Goal: Communication & Community: Answer question/provide support

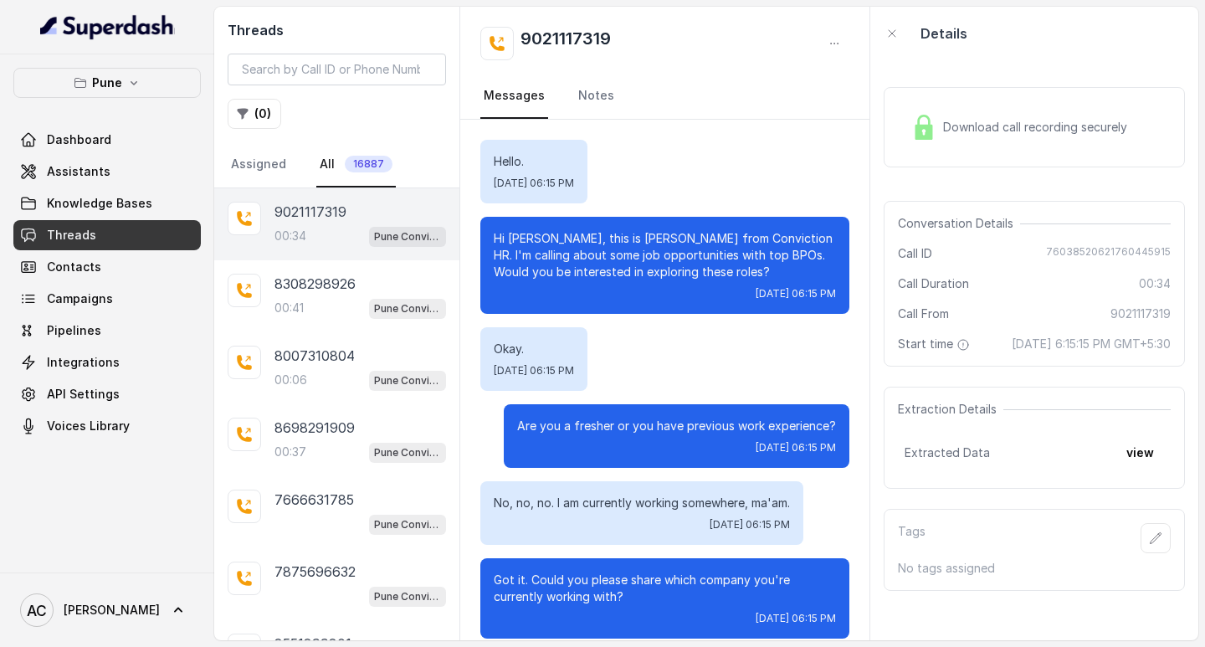
scroll to position [172, 0]
click at [259, 107] on button "( 0 )" at bounding box center [255, 114] width 54 height 30
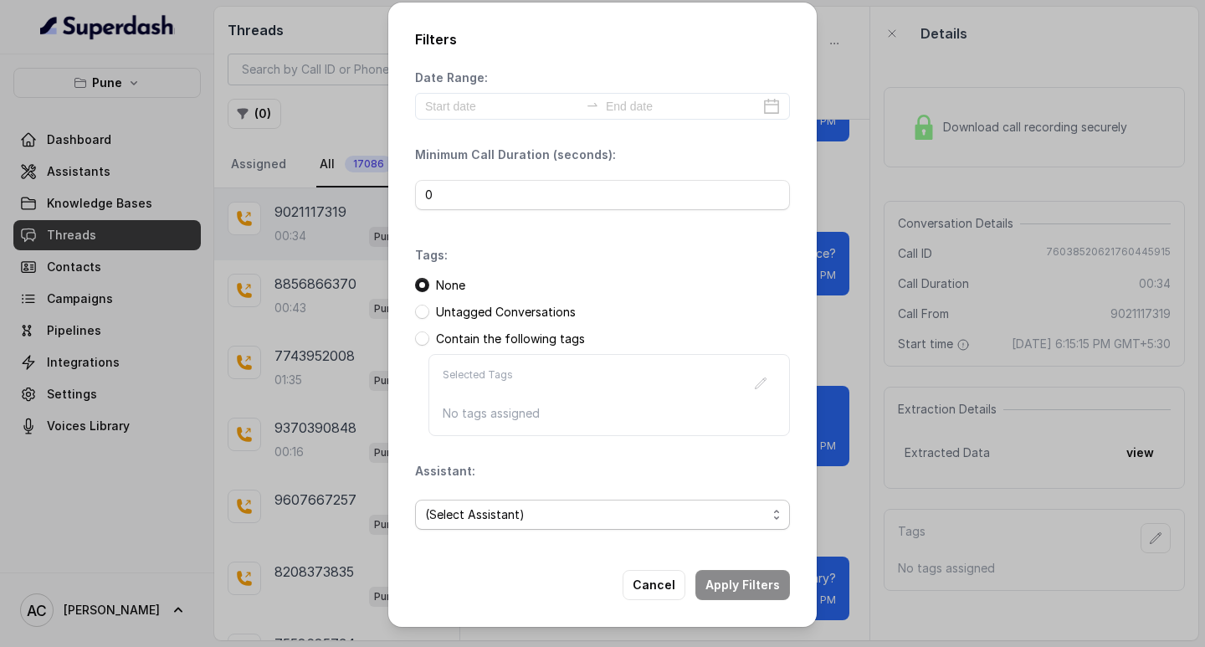
click at [469, 517] on span "(Select Assistant)" at bounding box center [595, 515] width 341 height 20
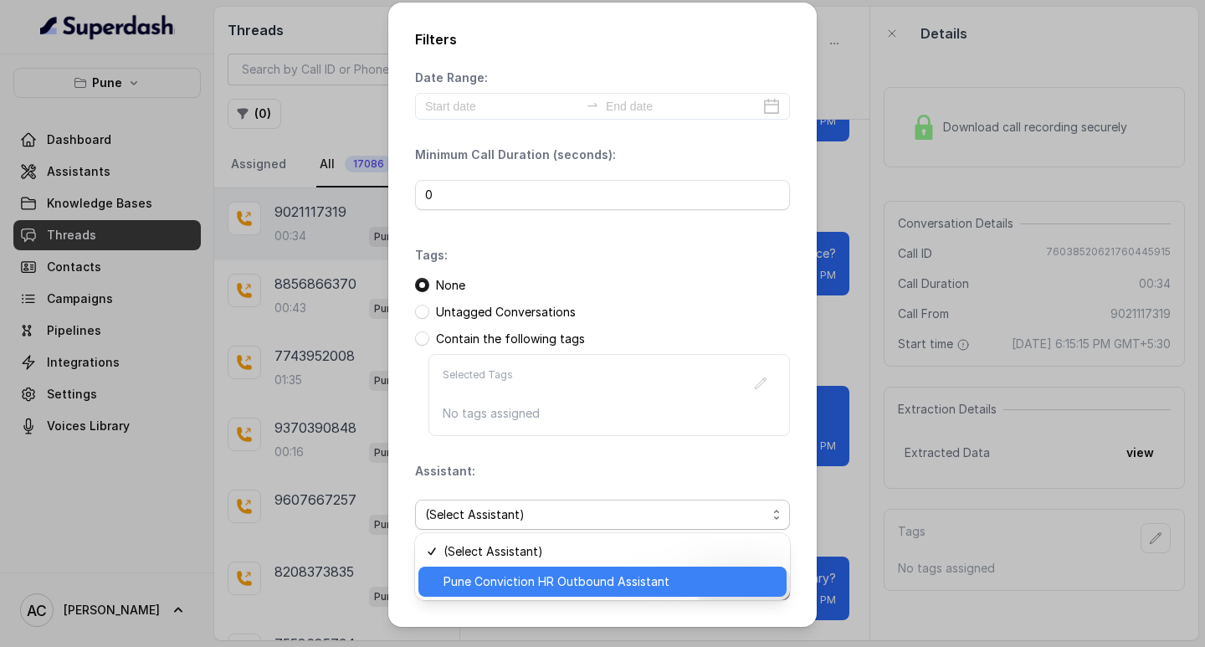
drag, startPoint x: 489, startPoint y: 578, endPoint x: 511, endPoint y: 558, distance: 30.2
click at [490, 579] on span "Pune Conviction HR Outbound Assistant" at bounding box center [610, 582] width 333 height 20
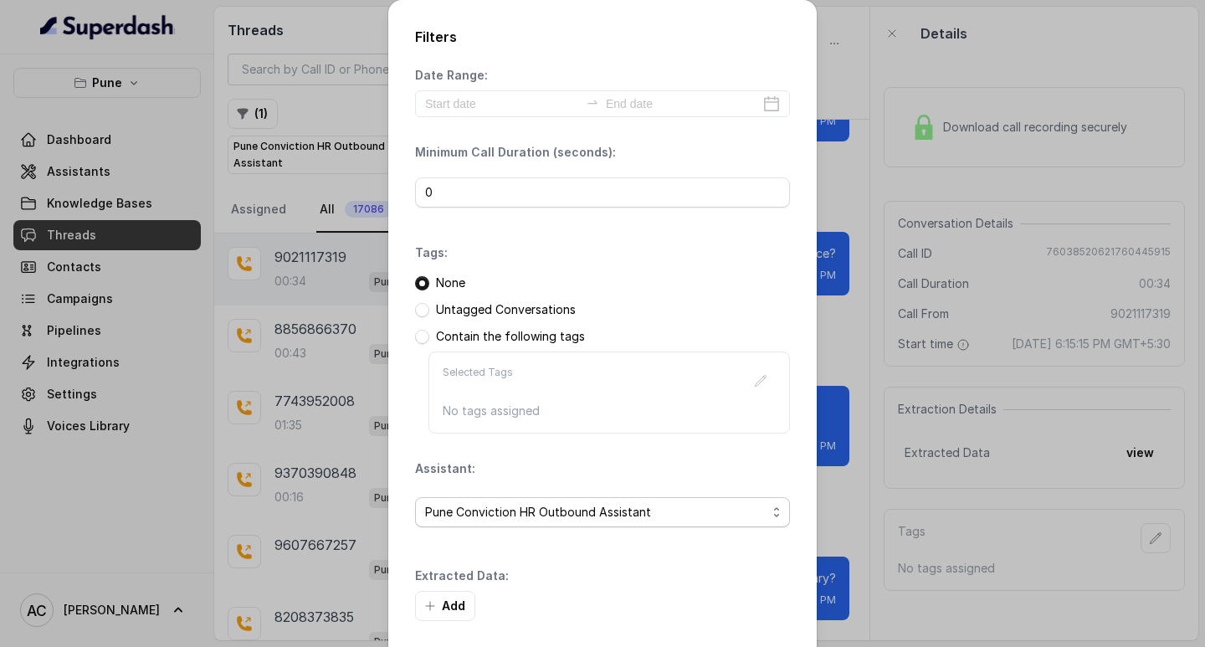
scroll to position [71, 0]
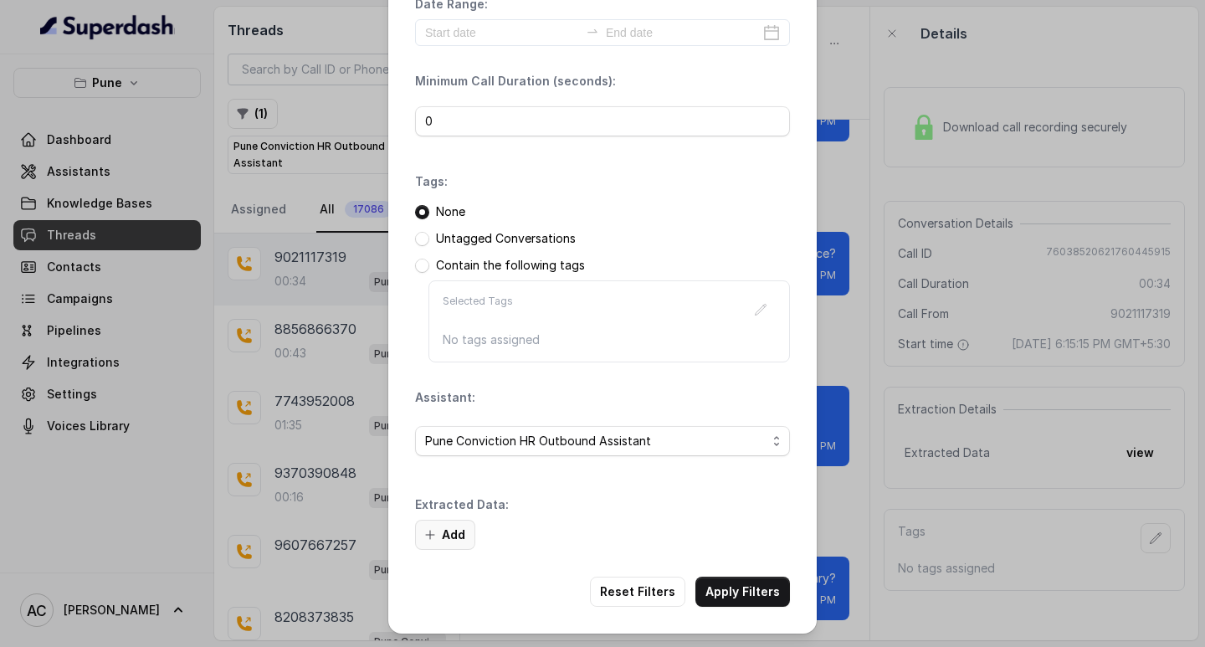
click at [446, 525] on button "Add" at bounding box center [445, 535] width 60 height 30
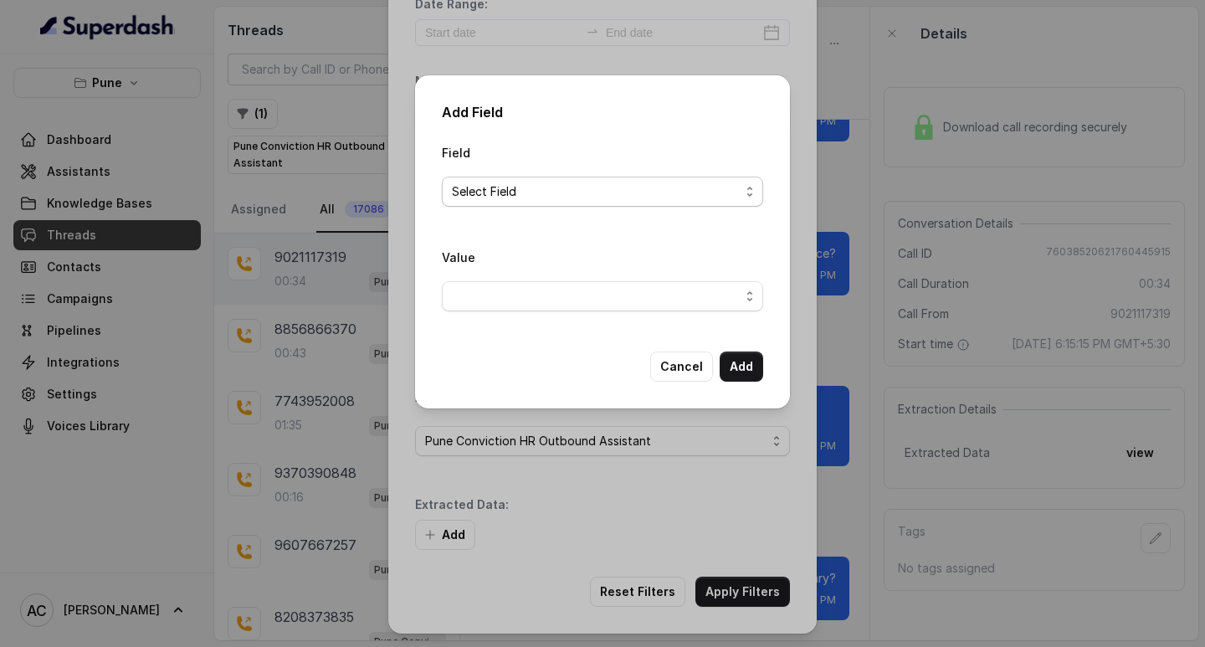
click at [494, 191] on span "Select Field" at bounding box center [596, 192] width 288 height 20
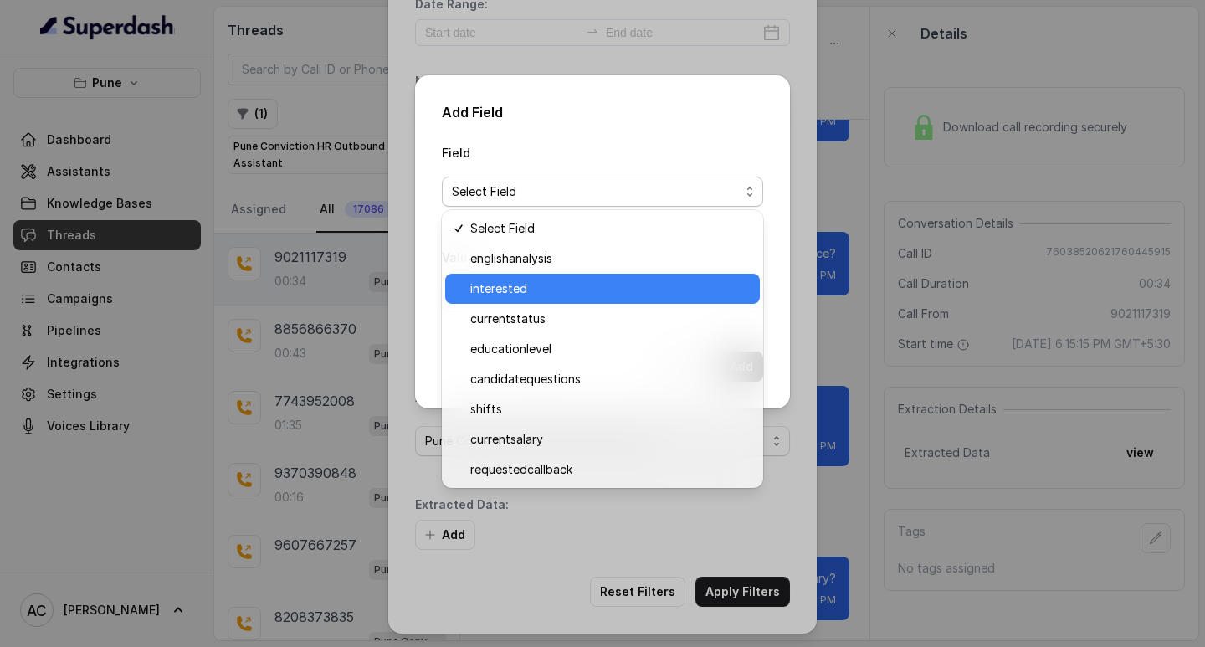
click at [518, 287] on span "interested" at bounding box center [610, 289] width 280 height 20
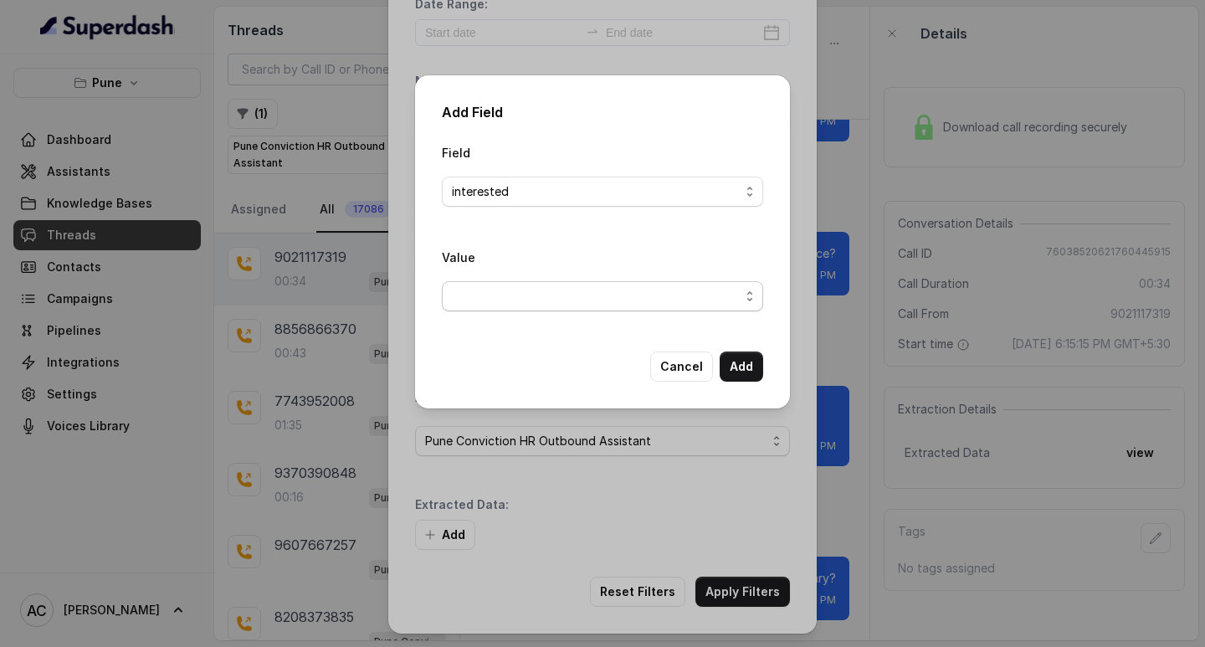
click at [510, 300] on span "button" at bounding box center [602, 296] width 321 height 30
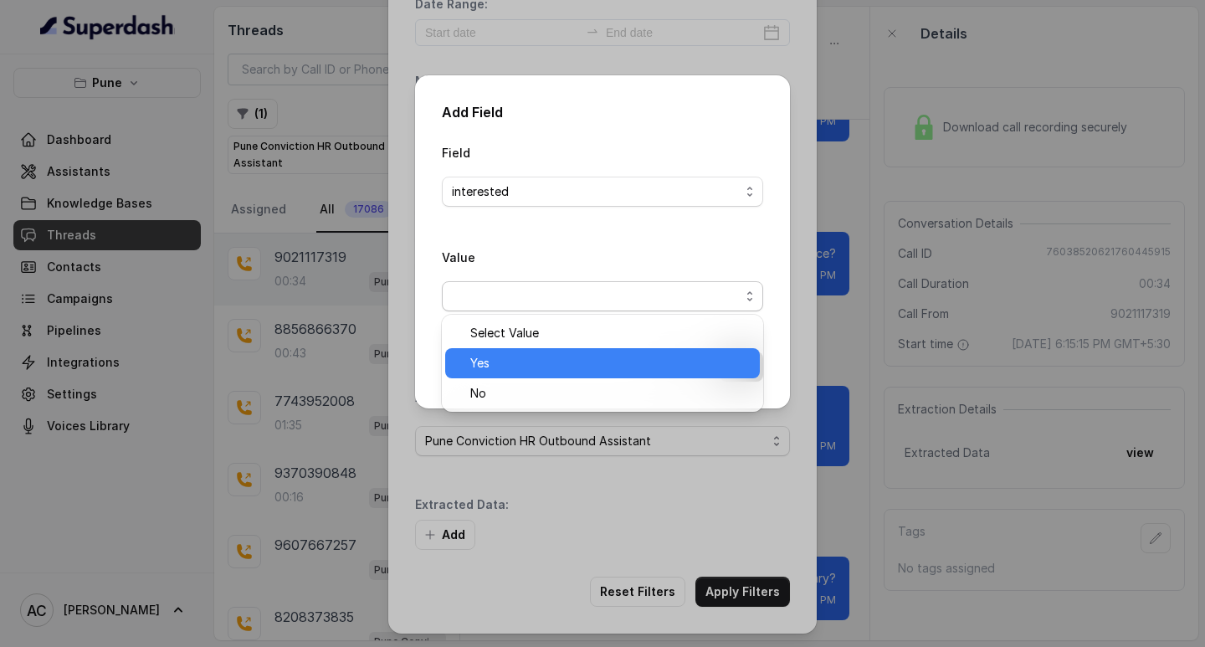
drag, startPoint x: 517, startPoint y: 357, endPoint x: 531, endPoint y: 358, distance: 13.4
click at [518, 358] on span "Yes" at bounding box center [610, 363] width 280 height 20
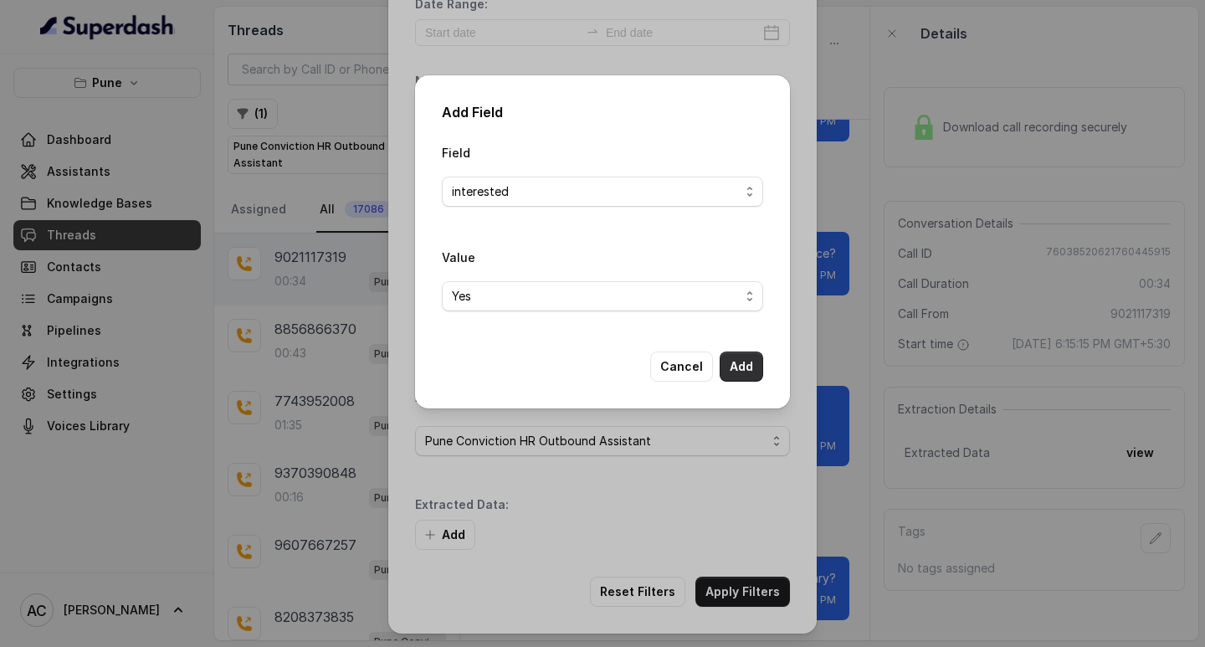
click at [741, 369] on button "Add" at bounding box center [742, 366] width 44 height 30
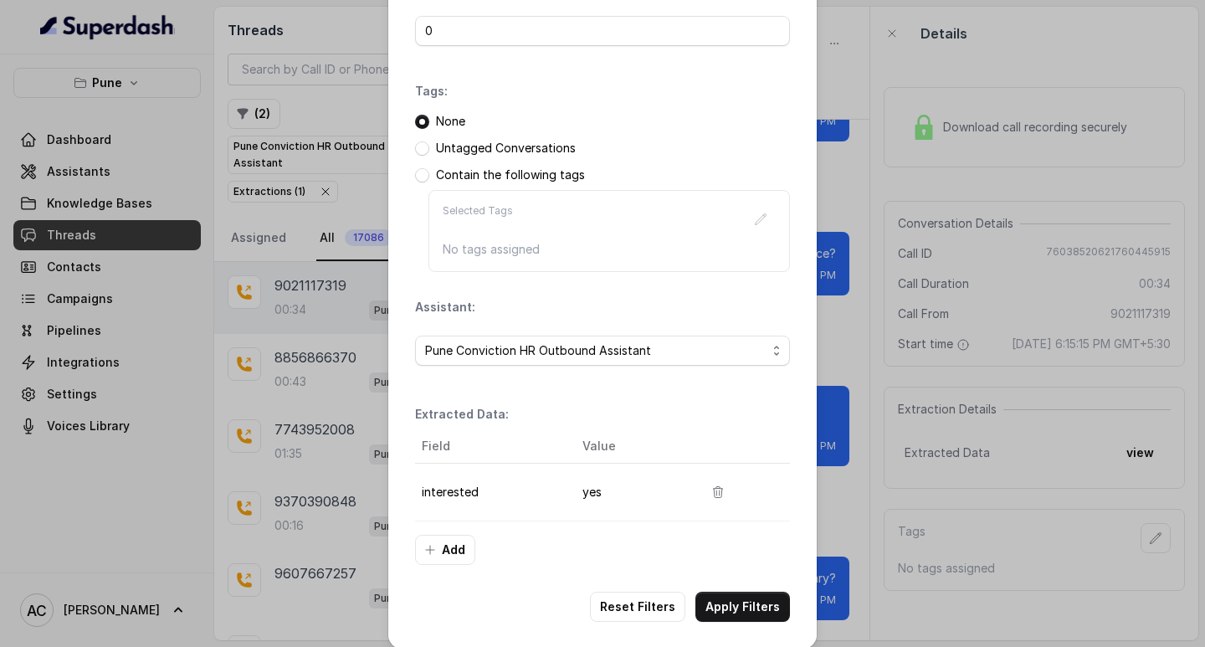
scroll to position [177, 0]
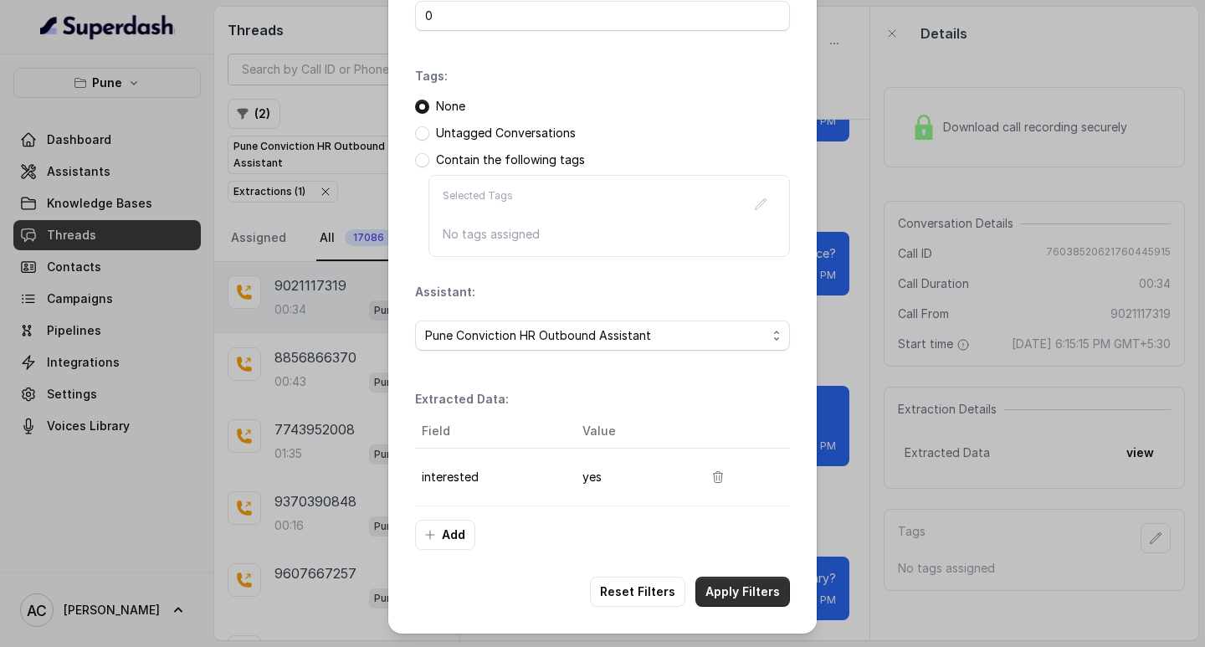
click at [731, 589] on button "Apply Filters" at bounding box center [742, 592] width 95 height 30
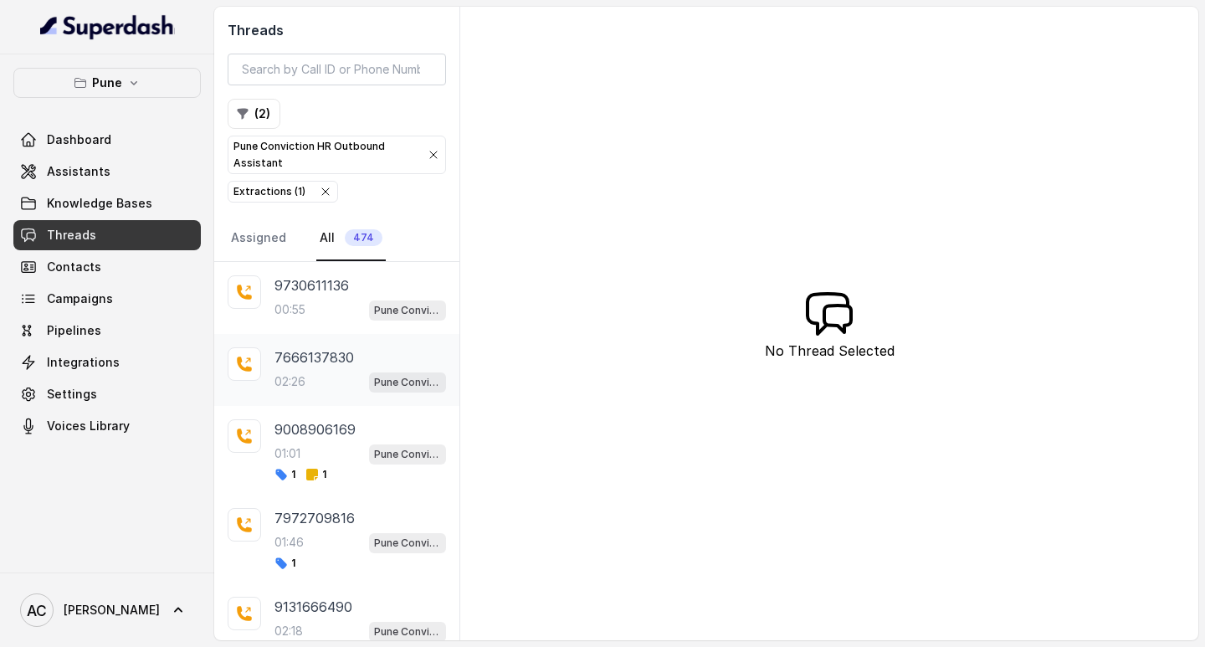
click at [305, 355] on p "7666137830" at bounding box center [313, 357] width 79 height 20
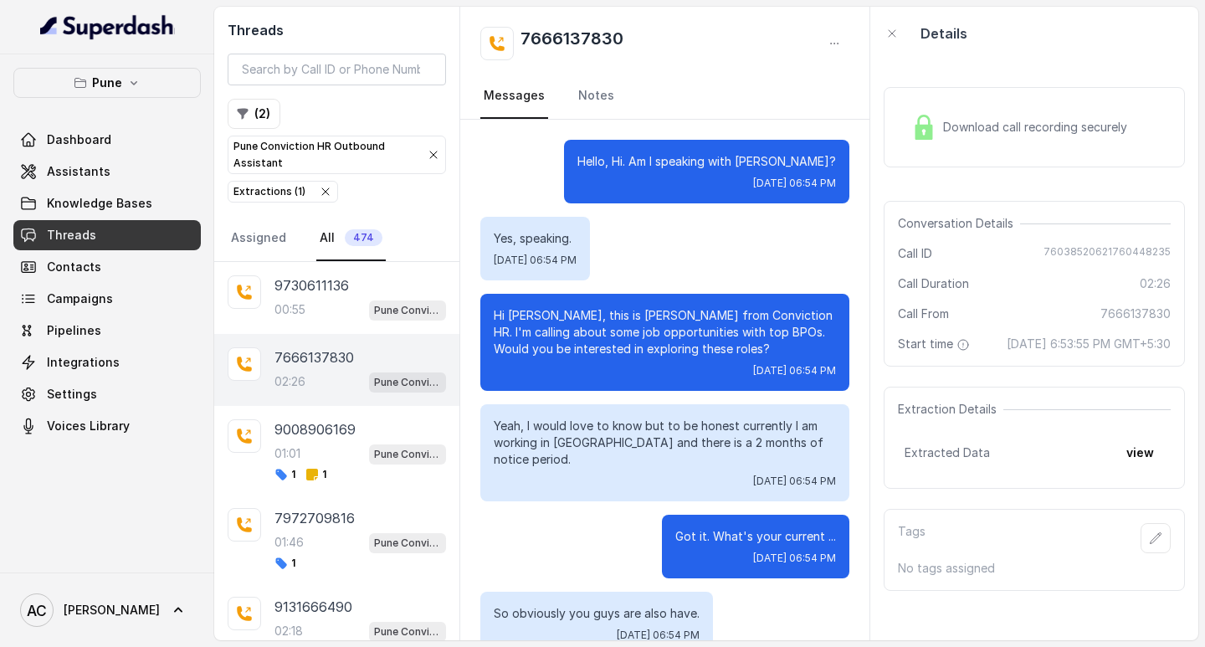
scroll to position [1853, 0]
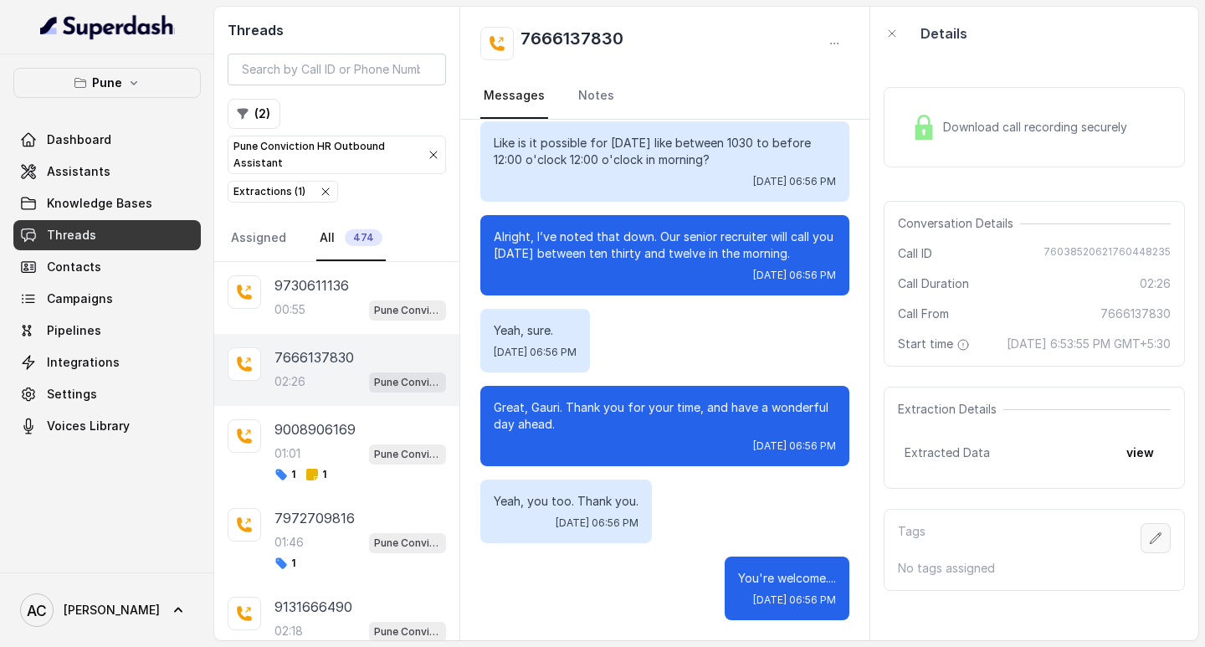
click at [1151, 543] on icon "button" at bounding box center [1156, 537] width 11 height 11
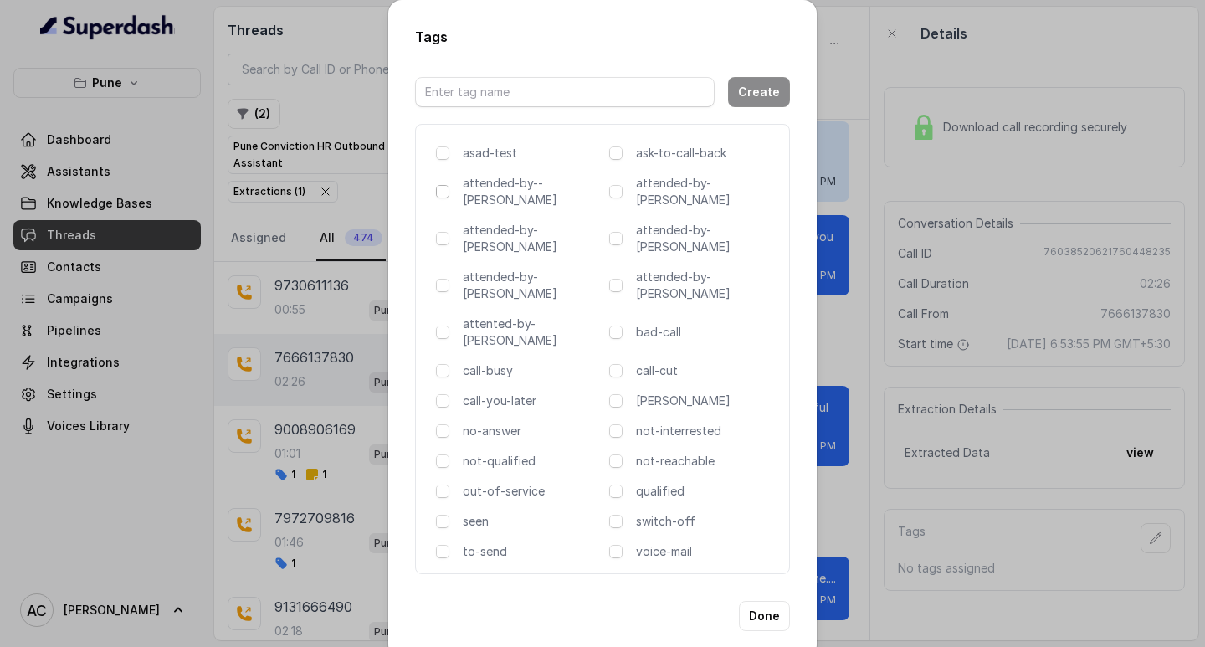
click at [445, 195] on span at bounding box center [442, 191] width 13 height 13
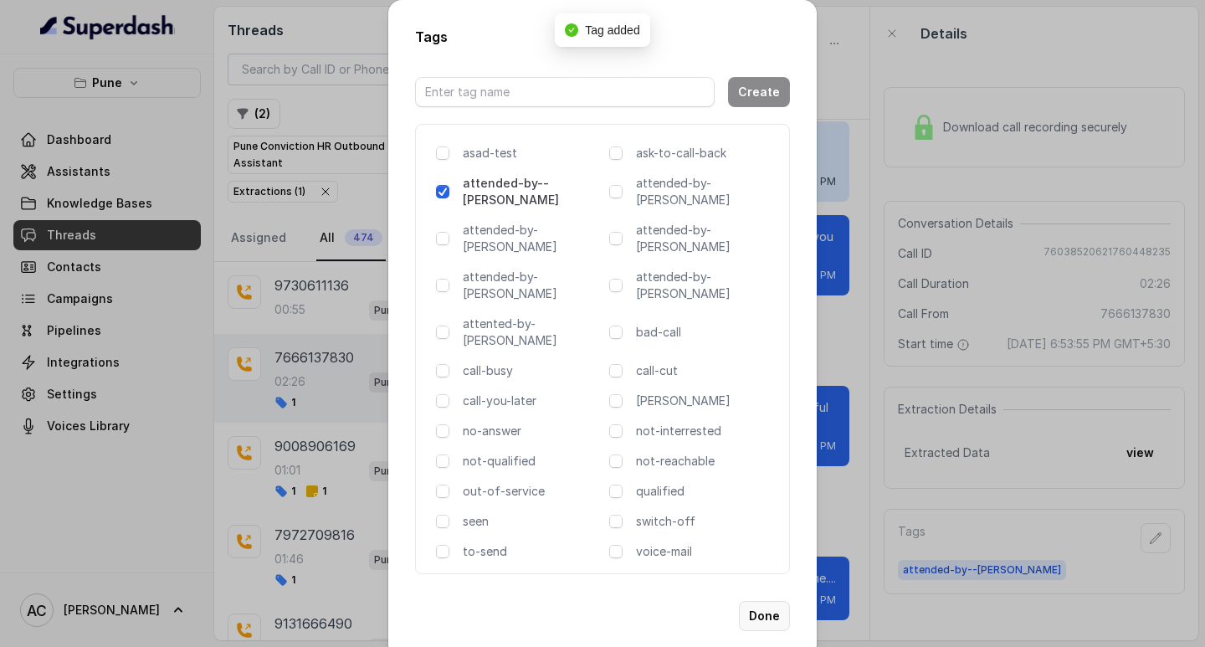
click at [761, 601] on button "Done" at bounding box center [764, 616] width 51 height 30
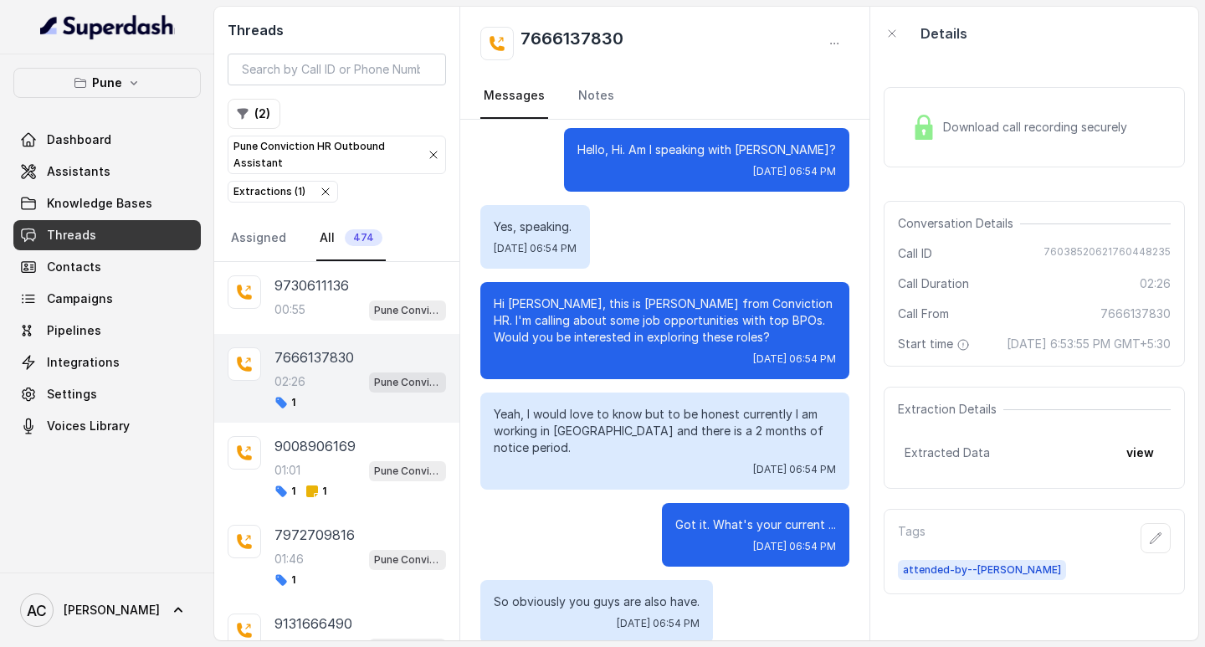
scroll to position [0, 0]
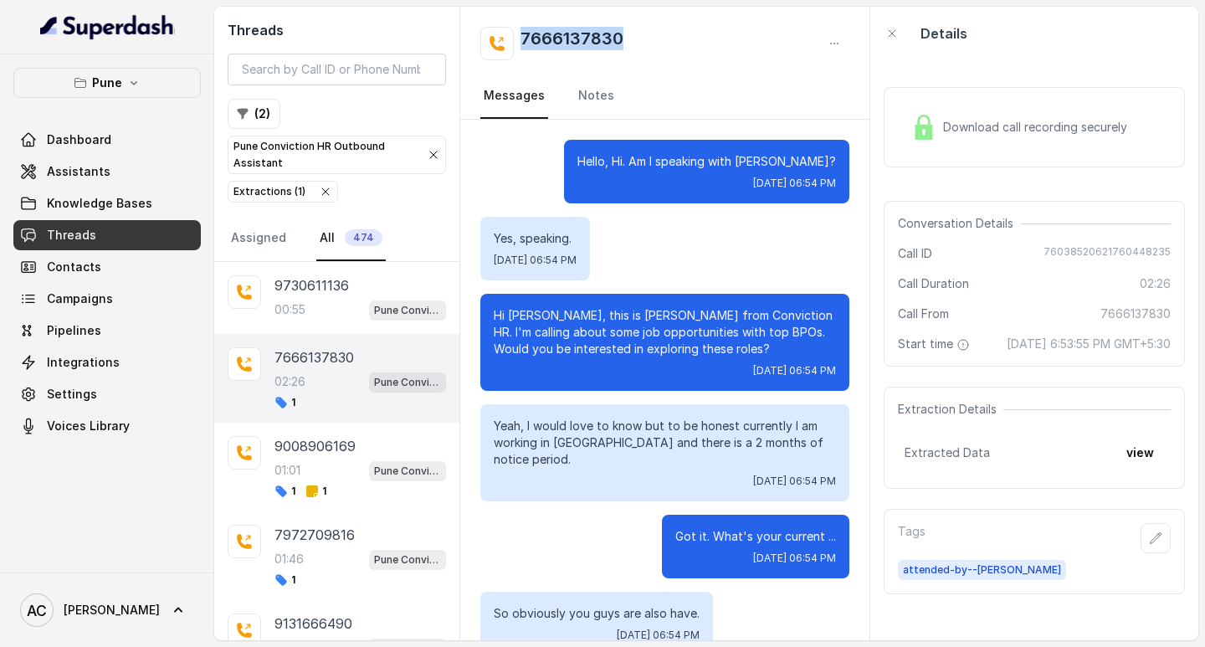
drag, startPoint x: 662, startPoint y: 46, endPoint x: 520, endPoint y: 45, distance: 142.3
click at [520, 45] on div "7666137830" at bounding box center [664, 43] width 369 height 33
copy h2 "7666137830"
click at [592, 90] on link "Notes" at bounding box center [596, 96] width 43 height 45
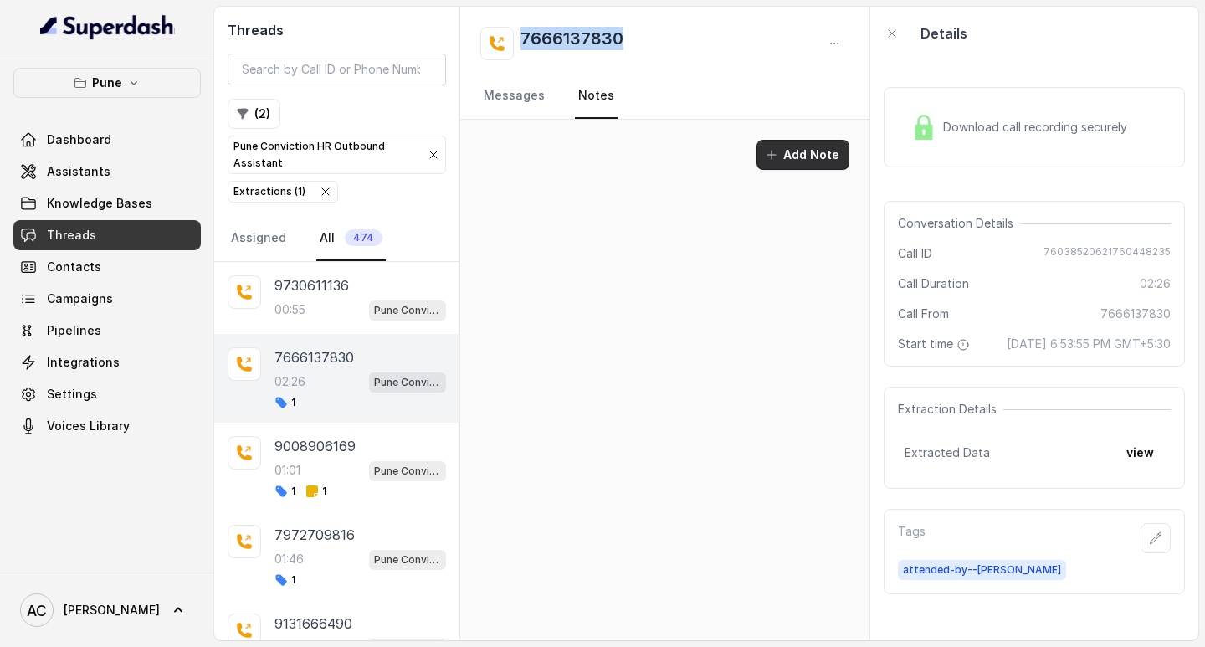
click at [798, 158] on button "Add Note" at bounding box center [802, 155] width 93 height 30
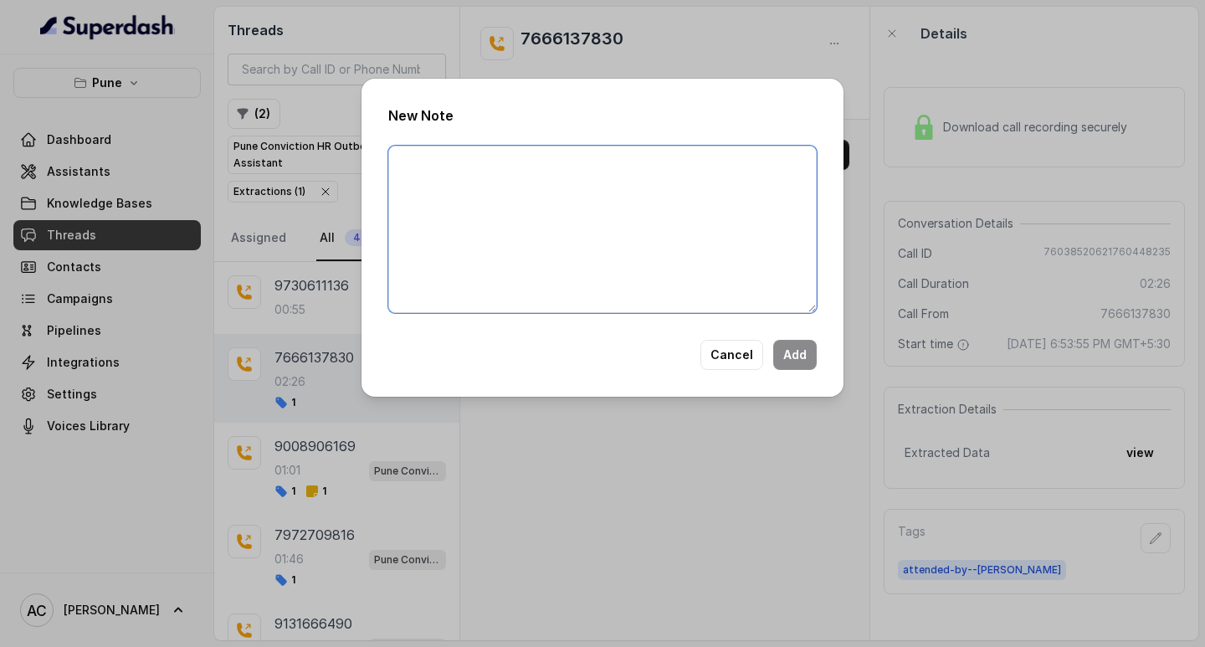
click at [634, 207] on textarea at bounding box center [602, 229] width 428 height 167
paste textarea "Name: Contact number: Recruiter: Name of the attender: Comments: AI Improvement:"
click at [444, 163] on textarea "Name: Contact number: Recruiter: Name of the attender: Comments: AI Improvement:" at bounding box center [602, 229] width 428 height 167
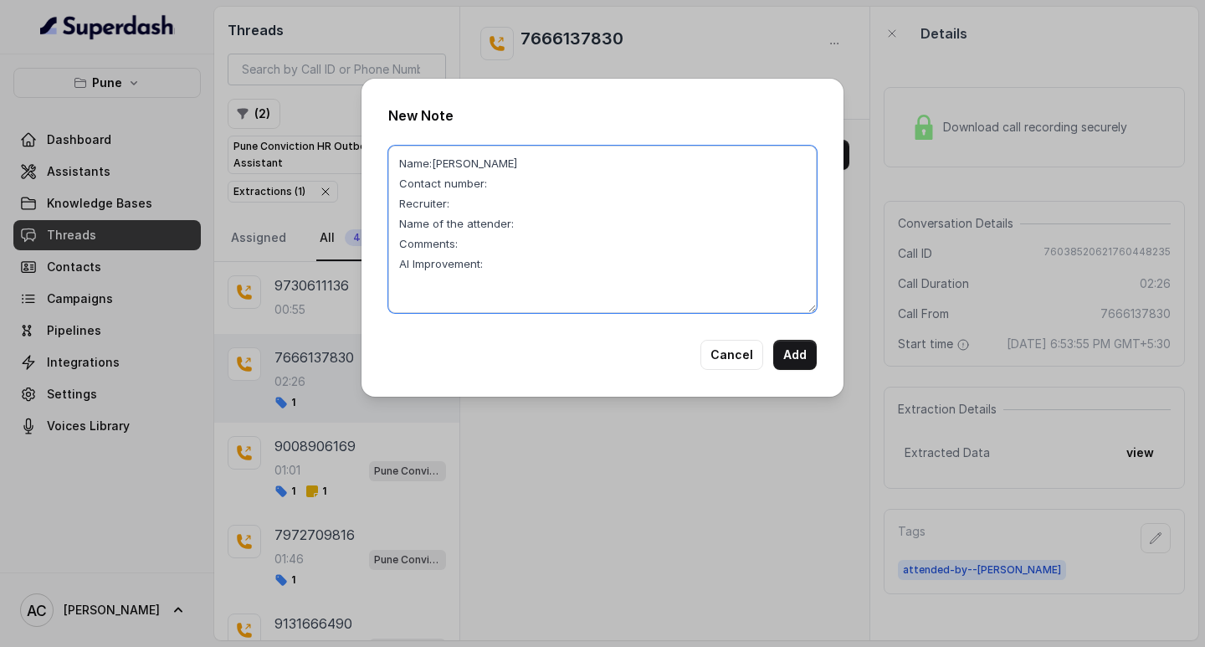
click at [511, 178] on textarea "Name:[PERSON_NAME] Contact number: Recruiter: Name of the attender: Comments: A…" at bounding box center [602, 229] width 428 height 167
click at [503, 181] on textarea "Name:[PERSON_NAME] Contact number: Recruiter: Name of the attender: Comments: A…" at bounding box center [602, 229] width 428 height 167
paste textarea "7666137830"
click at [487, 203] on textarea "Name:[PERSON_NAME] Contact number:[PHONE_NUMBER] Recruiter: Name of the attende…" at bounding box center [602, 229] width 428 height 167
click at [522, 218] on textarea "Name:[PERSON_NAME] Contact number:[PHONE_NUMBER] Recruiter:[PERSON_NAME] Name o…" at bounding box center [602, 229] width 428 height 167
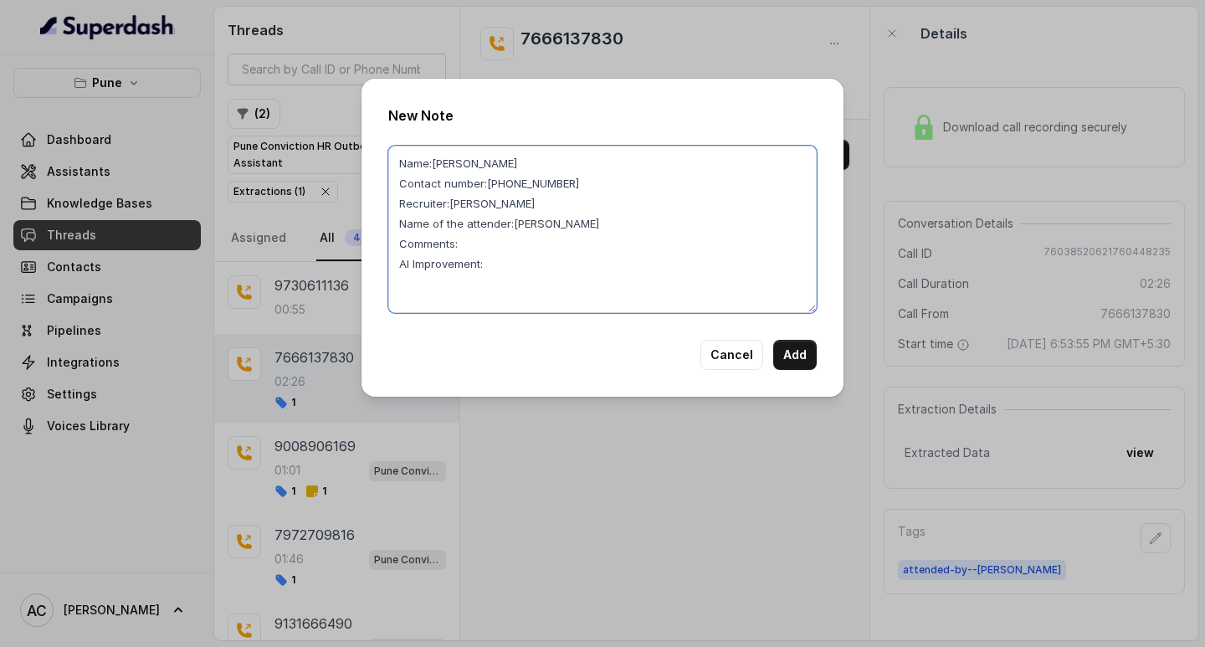
click at [482, 245] on textarea "Name:[PERSON_NAME] Contact number:[PHONE_NUMBER] Recruiter:[PERSON_NAME] Name o…" at bounding box center [602, 229] width 428 height 167
click at [495, 266] on textarea "Name:[PERSON_NAME] Contact number:[PHONE_NUMBER] Recruiter:[PERSON_NAME] Name o…" at bounding box center [602, 229] width 428 height 167
click at [659, 241] on textarea "Name:[PERSON_NAME] Contact number:[PHONE_NUMBER] Recruiter:[PERSON_NAME] Name o…" at bounding box center [602, 229] width 428 height 167
click at [650, 245] on textarea "Name:[PERSON_NAME] Contact number:[PHONE_NUMBER] Recruiter:[PERSON_NAME] Name o…" at bounding box center [602, 229] width 428 height 167
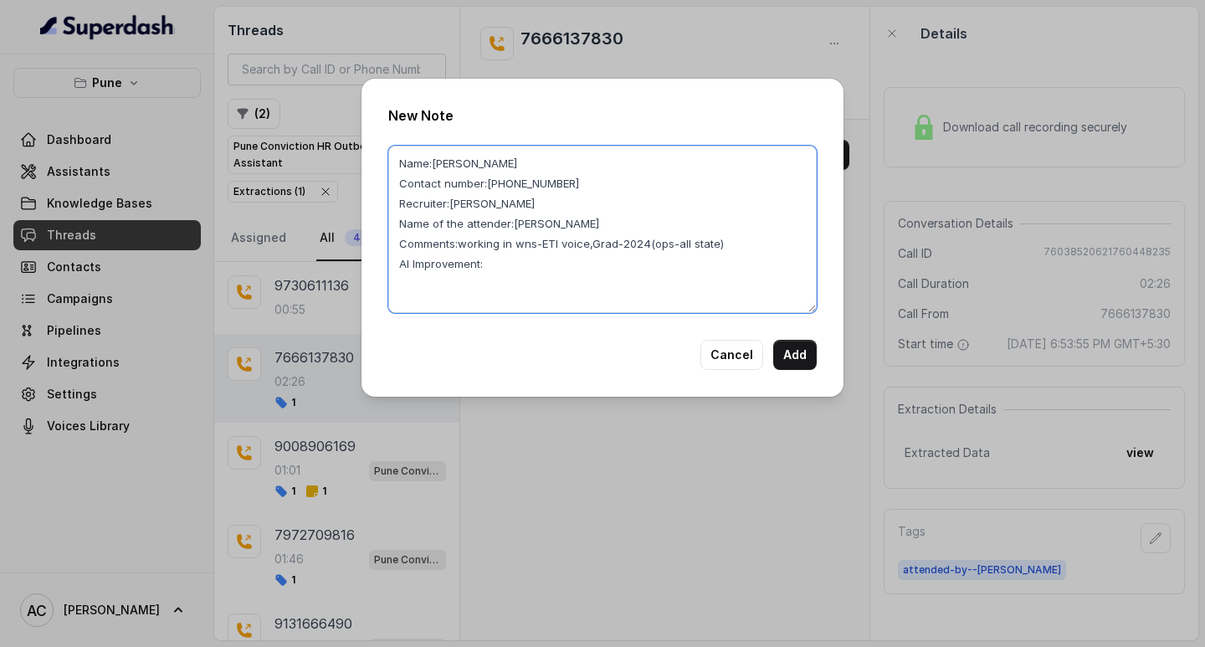
click at [650, 245] on textarea "Name:[PERSON_NAME] Contact number:[PHONE_NUMBER] Recruiter:[PERSON_NAME] Name o…" at bounding box center [602, 229] width 428 height 167
type textarea "Name:[PERSON_NAME] Contact number:[PHONE_NUMBER] Recruiter:[PERSON_NAME] Name o…"
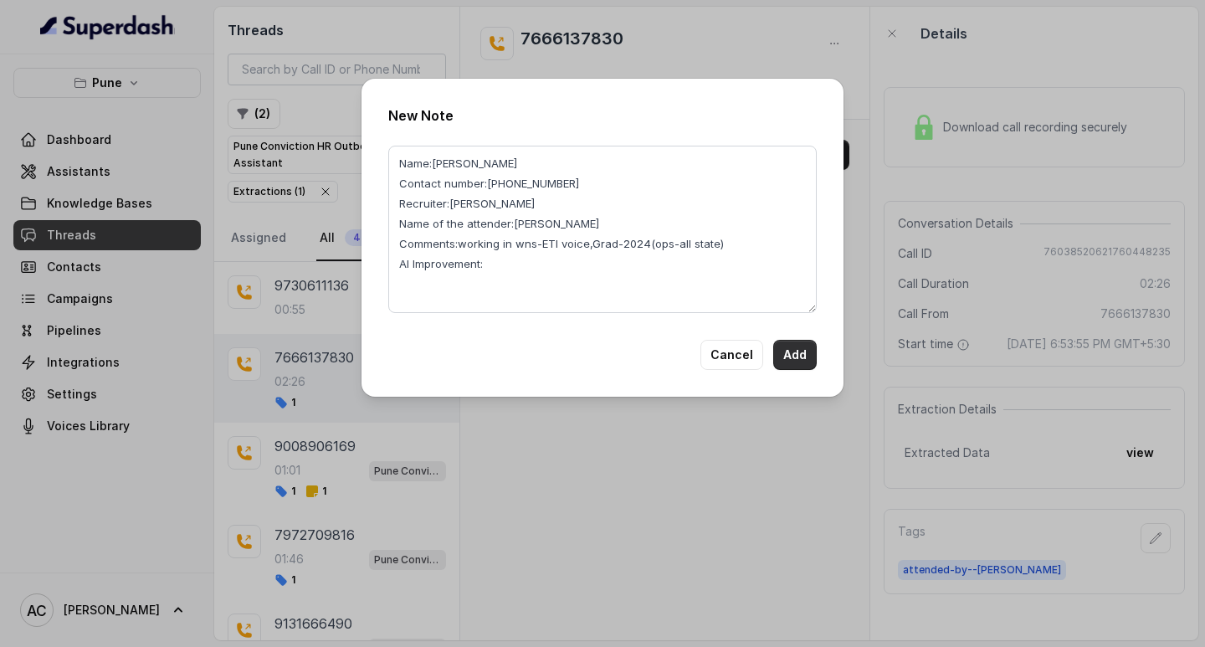
click at [808, 353] on button "Add" at bounding box center [795, 355] width 44 height 30
